Goal: Task Accomplishment & Management: Complete application form

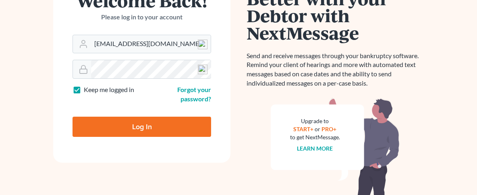
scroll to position [86, 0]
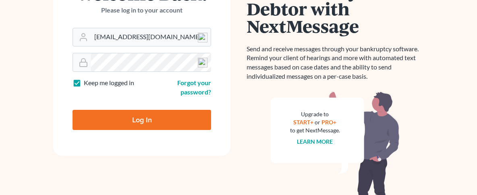
click at [141, 116] on input "Log In" at bounding box center [142, 120] width 139 height 20
type input "Thinking..."
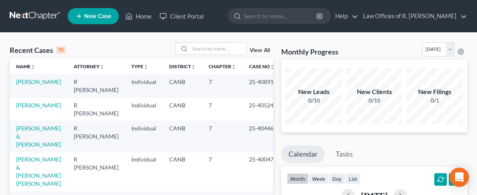
click at [84, 12] on link "New Case" at bounding box center [93, 16] width 51 height 16
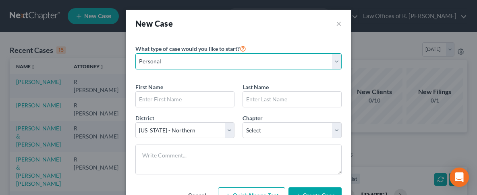
click at [135, 53] on select "Personal Business" at bounding box center [238, 61] width 206 height 16
click at [337, 57] on select "Personal Business" at bounding box center [238, 61] width 206 height 16
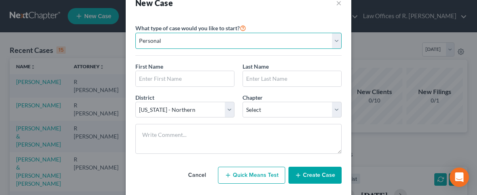
scroll to position [32, 0]
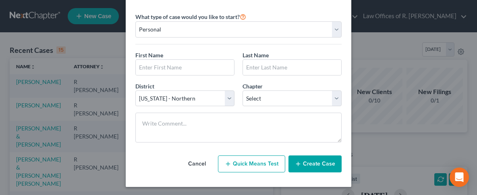
click at [241, 93] on div "Chapter * Select 7 11 12 13" at bounding box center [292, 94] width 107 height 25
click at [135, 90] on select "Select Alabama - Middle Alabama - Northern Alabama - Southern Alaska Arizona Ar…" at bounding box center [184, 98] width 99 height 16
select select "8"
click option "California - Eastern" at bounding box center [0, 0] width 0 height 0
click at [243, 90] on select "Select 7 11 12 13" at bounding box center [292, 98] width 99 height 16
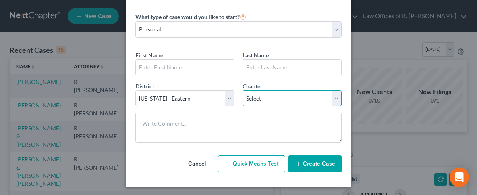
select select "3"
click option "13" at bounding box center [0, 0] width 0 height 0
